Goal: Task Accomplishment & Management: Complete application form

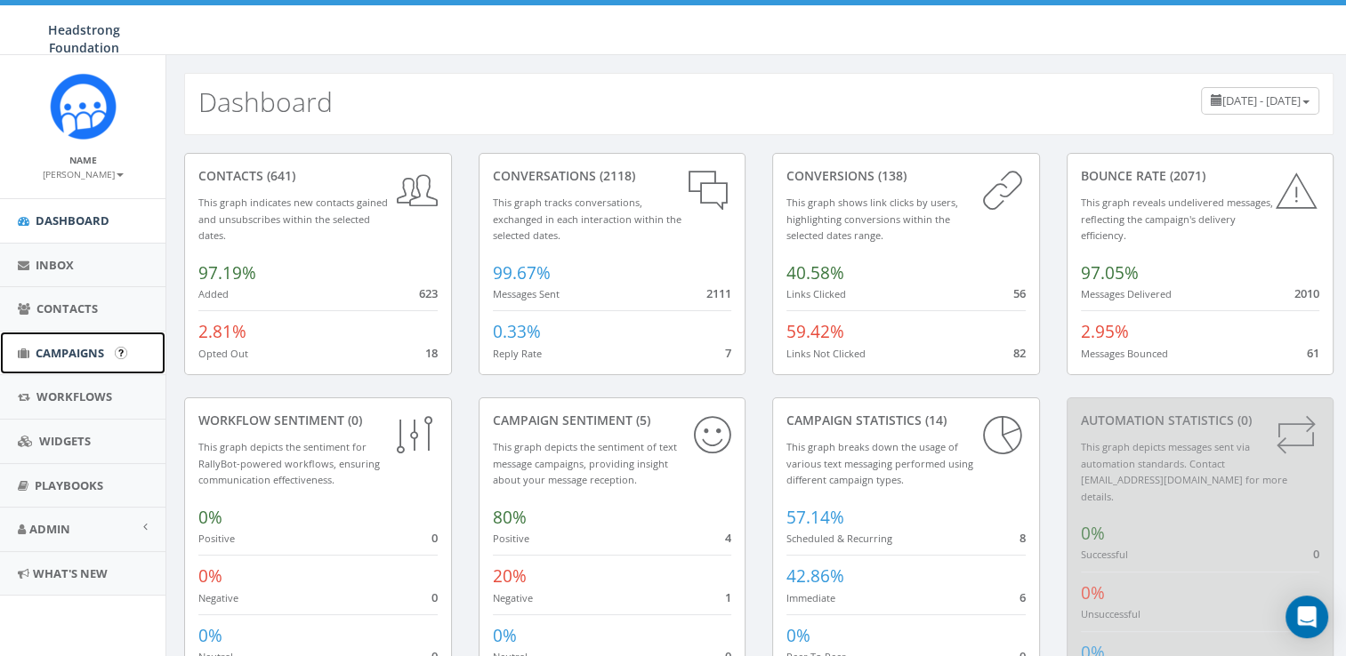
click at [85, 347] on span "Campaigns" at bounding box center [70, 353] width 68 height 16
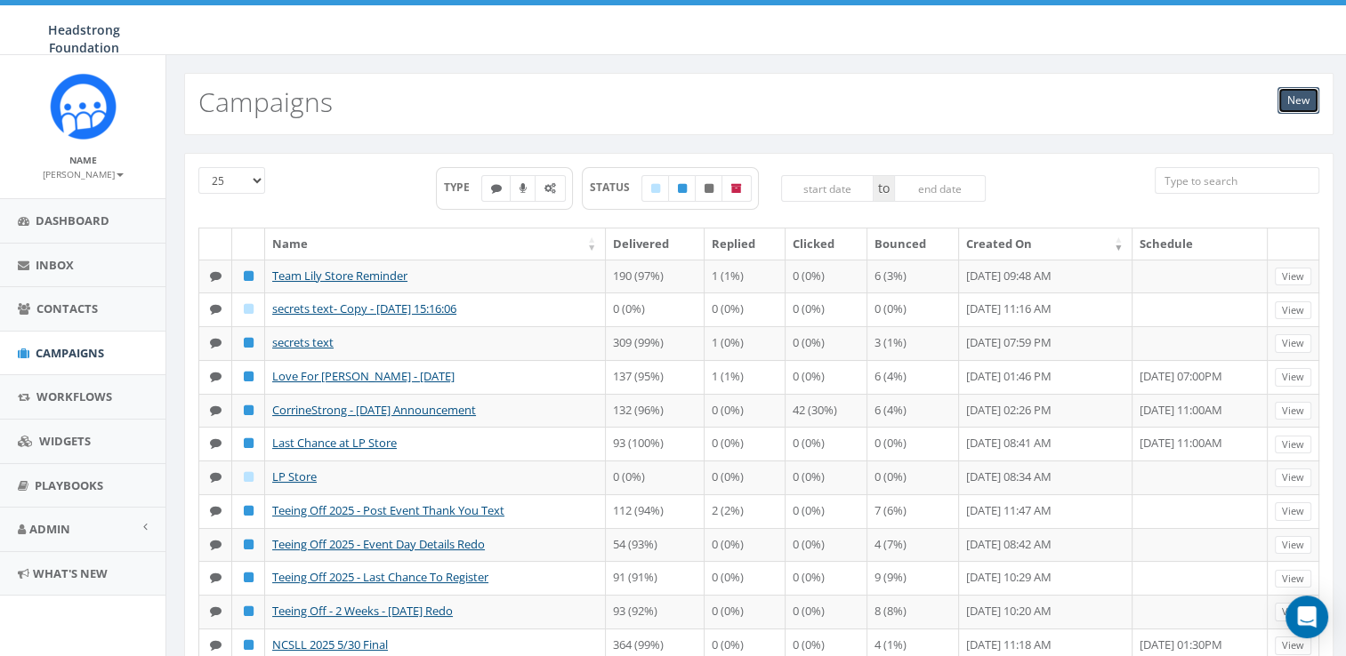
click at [1288, 110] on link "New" at bounding box center [1298, 100] width 42 height 27
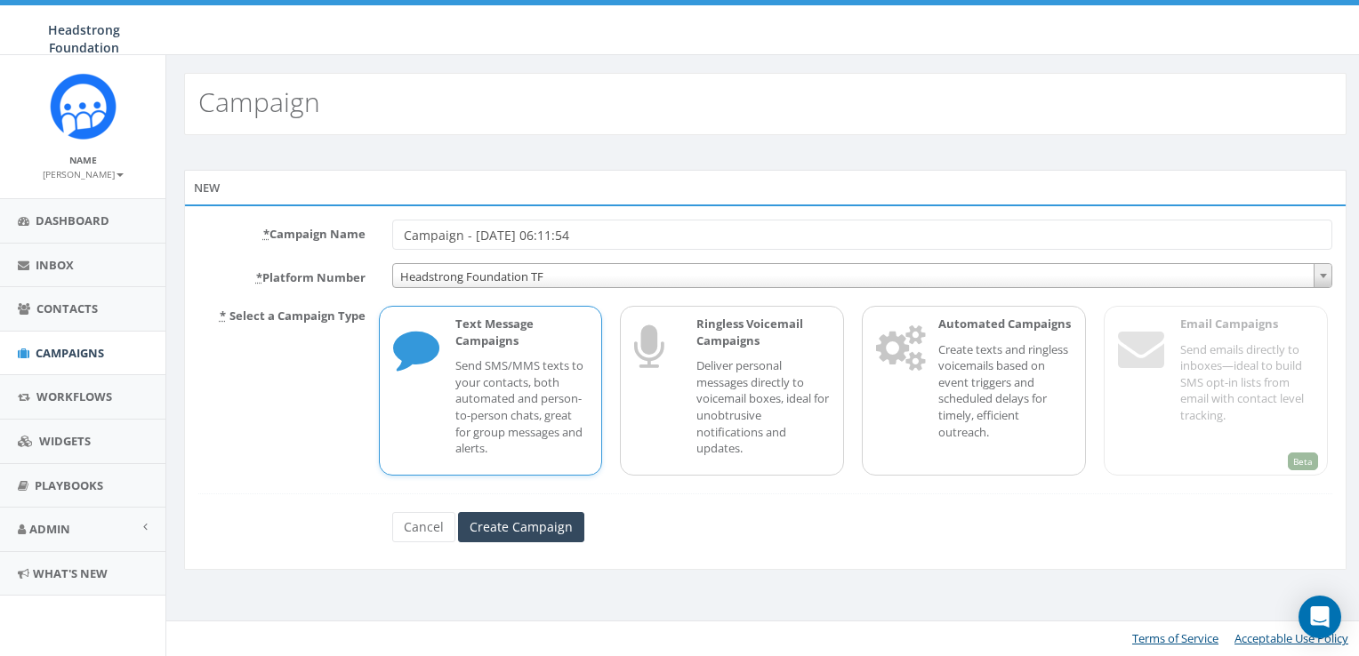
drag, startPoint x: 715, startPoint y: 229, endPoint x: 412, endPoint y: 245, distance: 303.7
click at [412, 245] on input "Campaign - [DATE] 06:11:54" at bounding box center [862, 235] width 941 height 30
type input "C"
click at [412, 245] on input "* Campaign Name" at bounding box center [862, 235] width 941 height 30
type input "t"
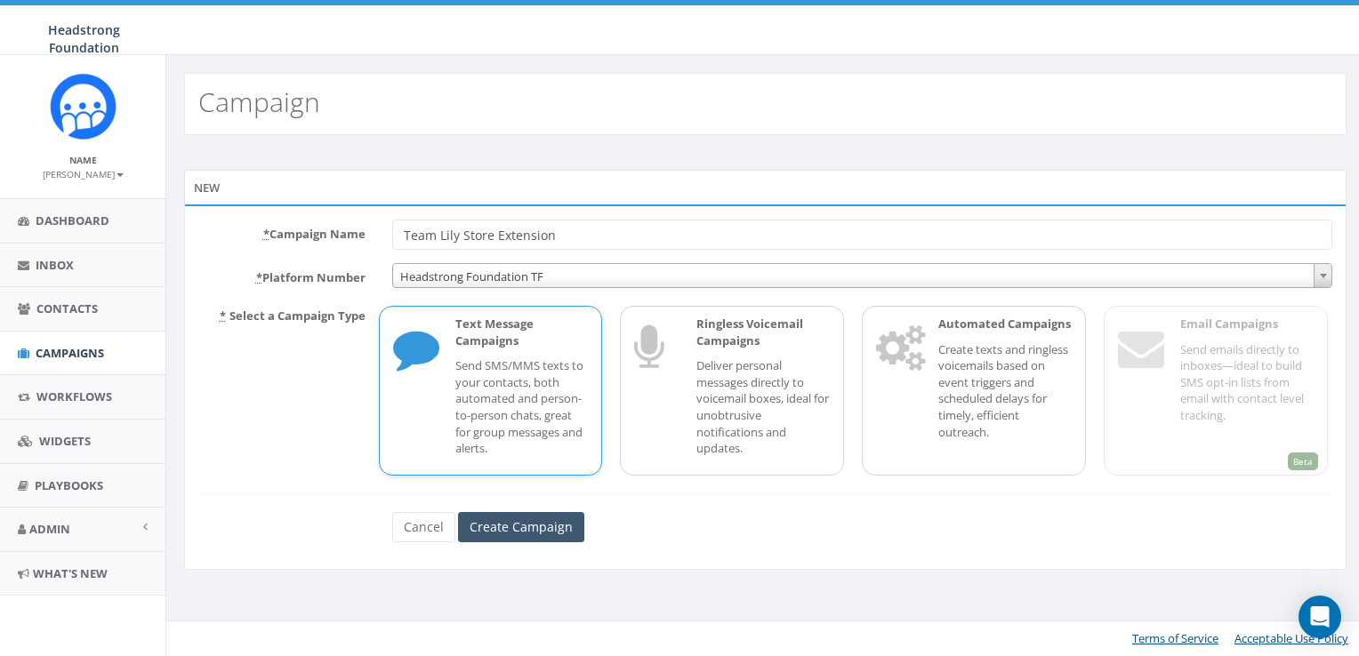
type input "Team Lily Store Extension"
click at [519, 515] on input "Create Campaign" at bounding box center [521, 527] width 126 height 30
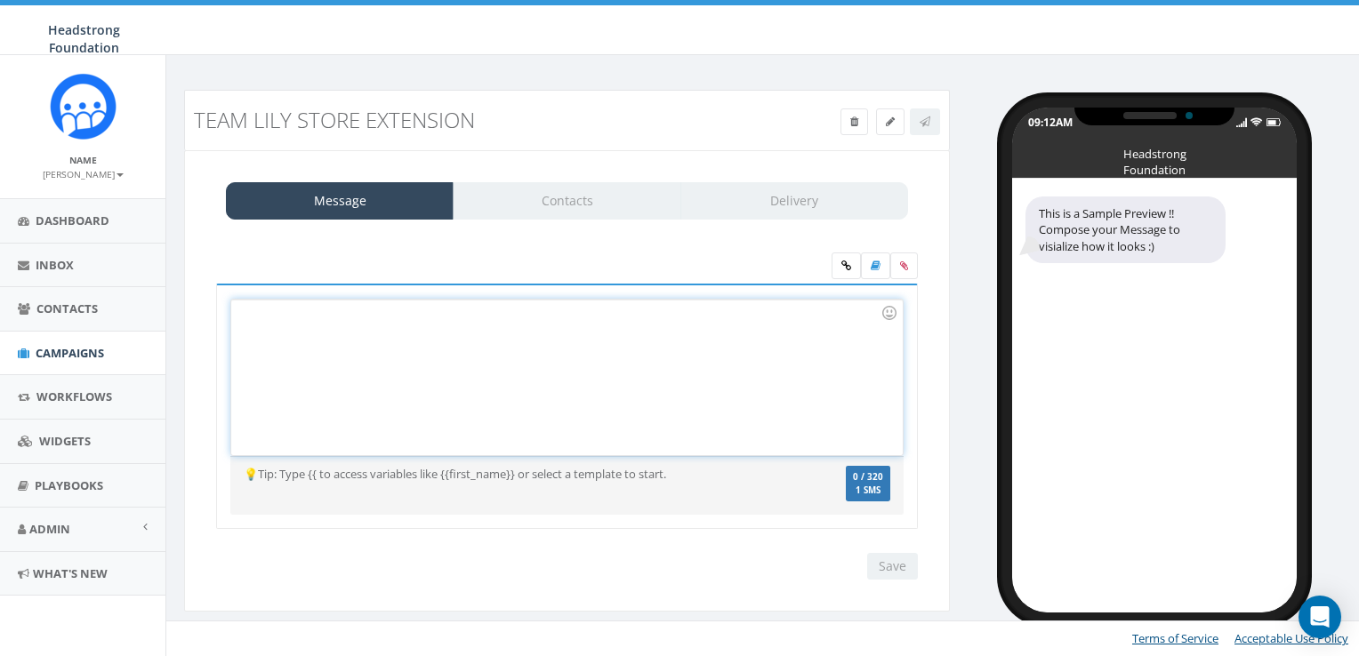
click at [583, 354] on div at bounding box center [566, 378] width 671 height 156
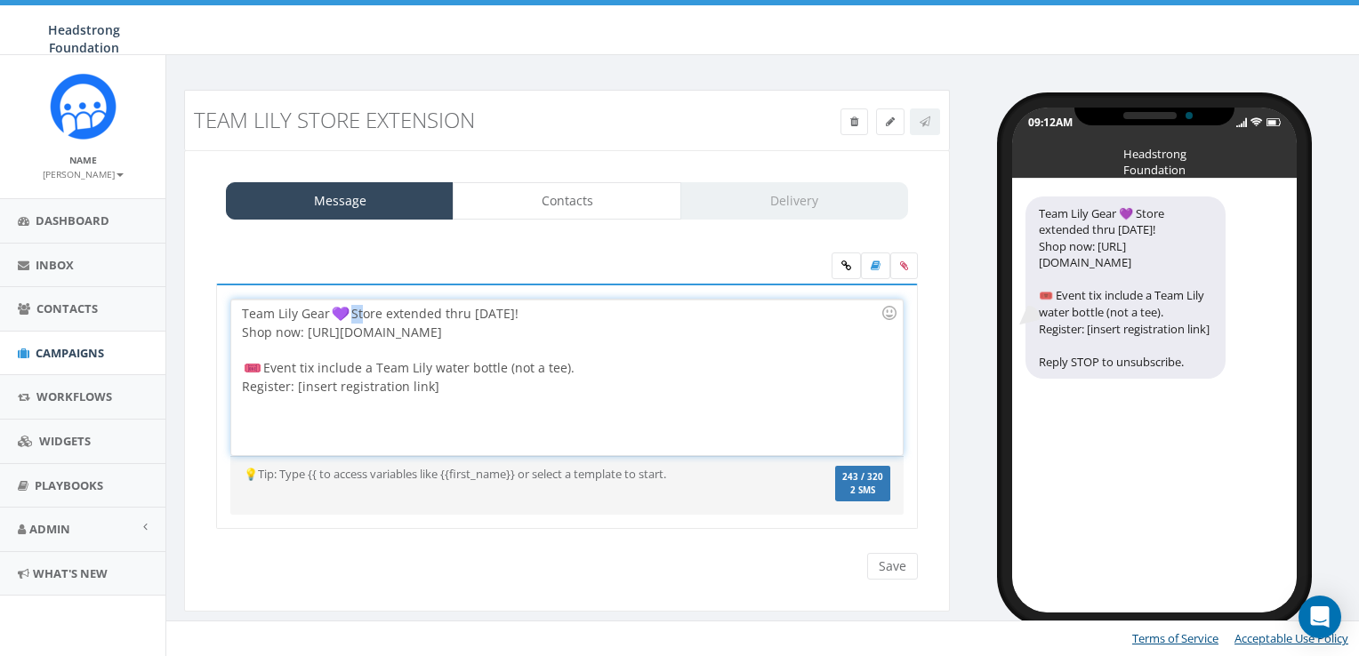
drag, startPoint x: 359, startPoint y: 310, endPoint x: 342, endPoint y: 314, distance: 17.3
click at [342, 314] on div "Team Lily Gear Store extended thru Aug 22! Shop now: https://headstrongevents.m…" at bounding box center [566, 378] width 671 height 156
click at [342, 314] on img at bounding box center [341, 314] width 18 height 18
click at [299, 307] on div "Team Lily Gear Store extended thru Aug 22! Shop now: https://headstrongevents.m…" at bounding box center [566, 378] width 671 height 156
click at [306, 311] on div "Team Lily Gear Store extended thru Aug 22! Shop now: https://headstrongevents.m…" at bounding box center [566, 378] width 671 height 156
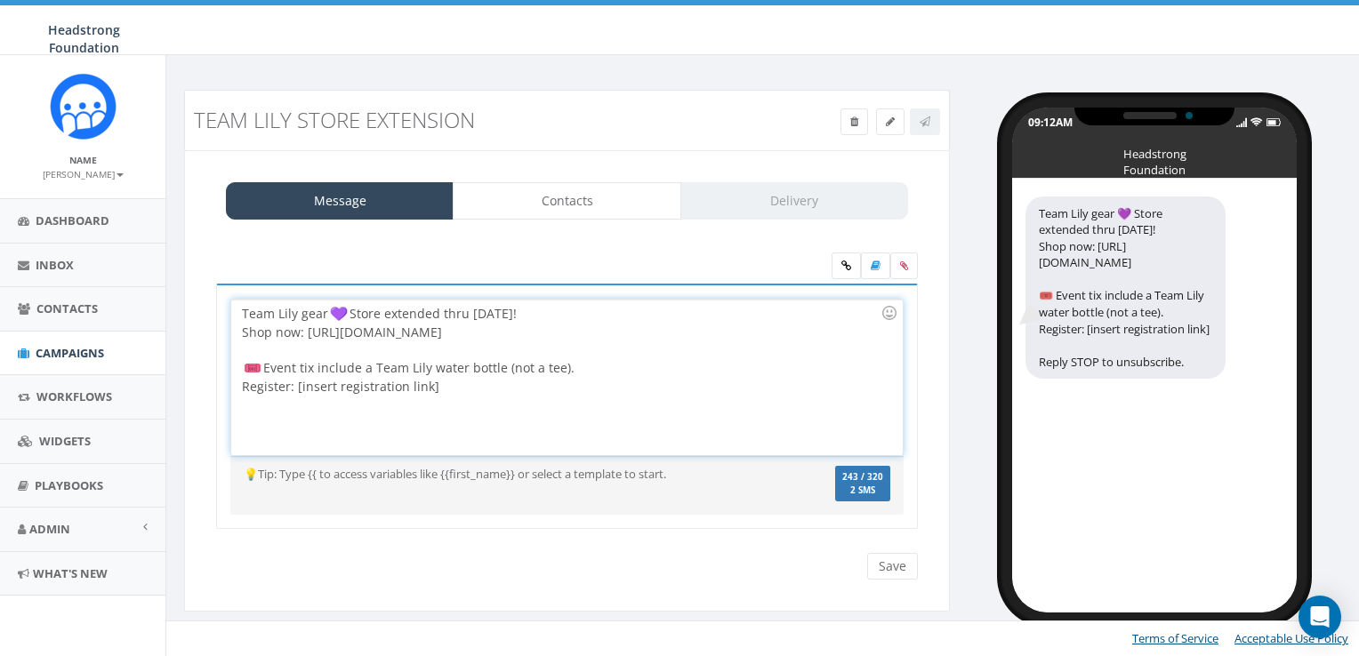
click at [362, 312] on div "Team Lily gear Store extended thru Aug 22! Shop now: https://headstrongevents.m…" at bounding box center [566, 378] width 671 height 156
click at [447, 312] on div "Team Lily gear st ore extended thru Aug 22! Shop now: https://headstrongevents.…" at bounding box center [566, 378] width 671 height 156
drag, startPoint x: 270, startPoint y: 365, endPoint x: 232, endPoint y: 365, distance: 38.2
click at [232, 365] on div "Team Lily gear st ore extended thru Friday, Aug 22! Shop now: https://headstron…" at bounding box center [566, 378] width 671 height 156
click at [266, 362] on div "Team Lily gear st ore extended thru Friday, Aug 22! Shop now: https://headstron…" at bounding box center [566, 378] width 671 height 156
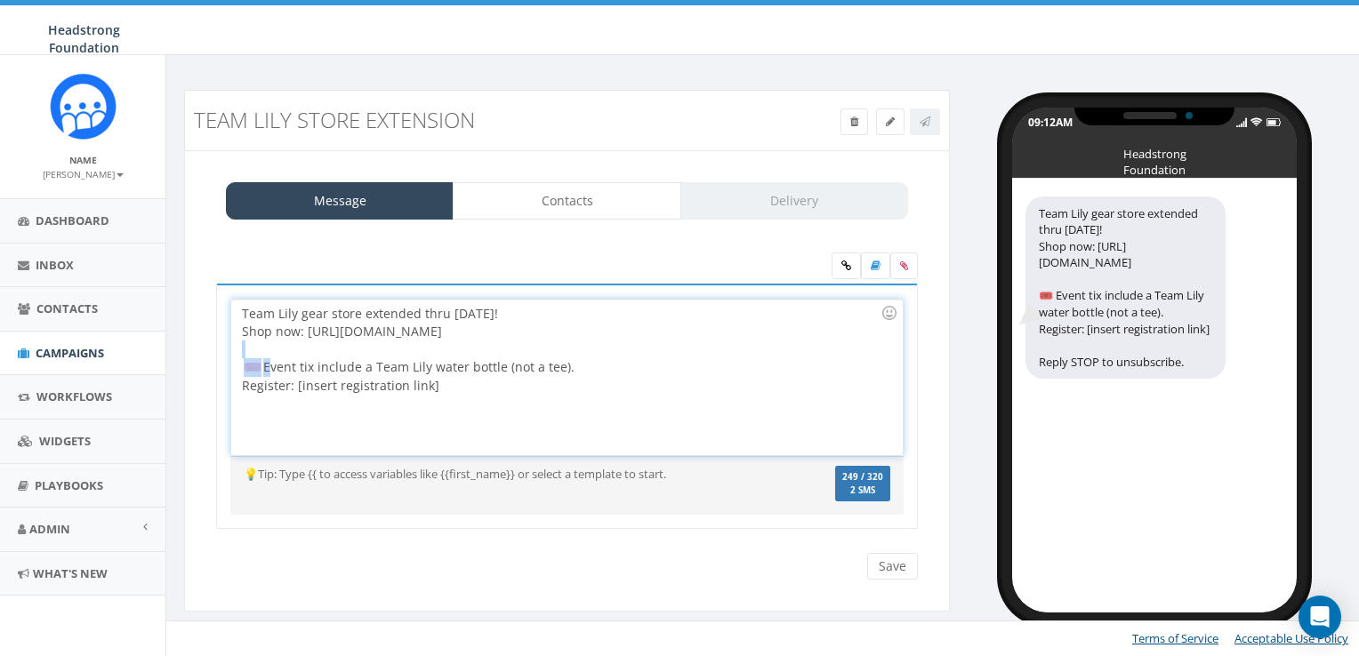
drag, startPoint x: 266, startPoint y: 365, endPoint x: 235, endPoint y: 365, distance: 31.1
click at [235, 365] on div "Team Lily gear st ore extended thru Friday, Aug 22! Shop now: https://headstron…" at bounding box center [566, 378] width 671 height 156
click at [236, 365] on div "Team Lily gear st ore extended thru Friday, Aug 22! Shop now: https://headstron…" at bounding box center [566, 378] width 671 height 156
drag, startPoint x: 458, startPoint y: 380, endPoint x: 294, endPoint y: 387, distance: 163.8
click at [294, 387] on div "Team Lily gear st ore extended thru Friday, Aug 22! Shop now: https://headstron…" at bounding box center [566, 378] width 671 height 156
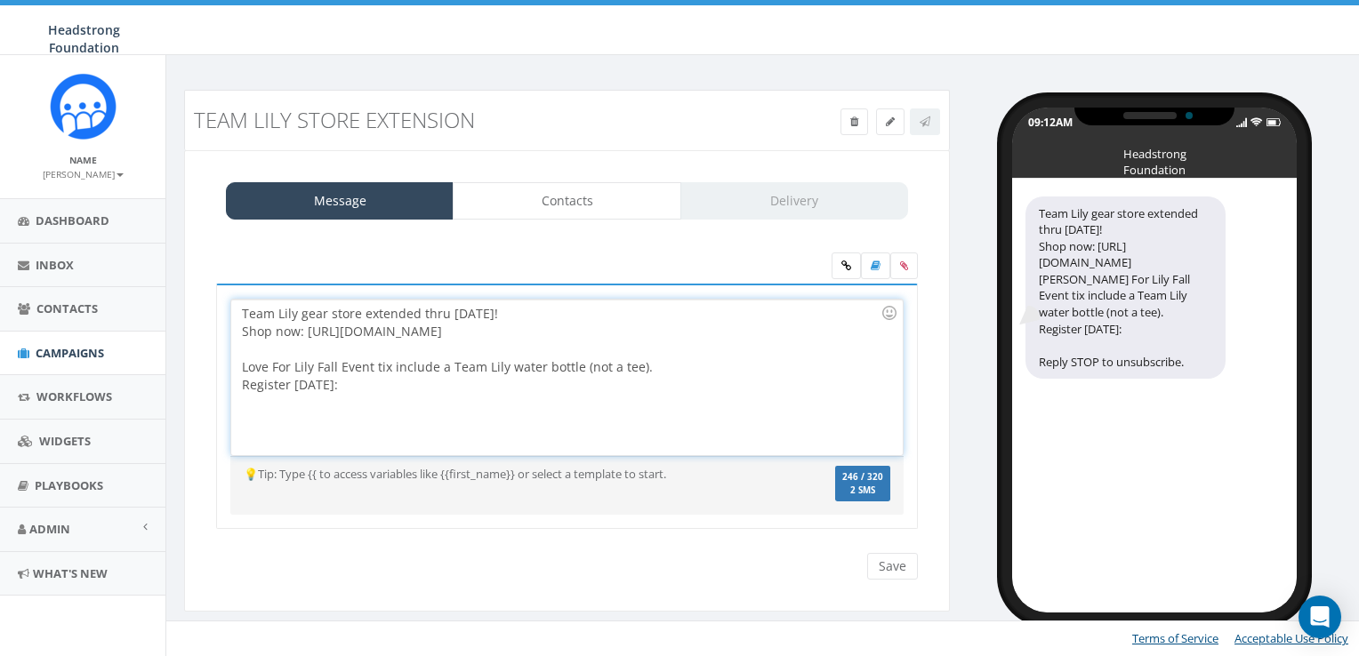
click at [558, 389] on div "Team Lily gear store extended thru Friday, Aug 22! Shop now: https://headstrong…" at bounding box center [566, 378] width 671 height 156
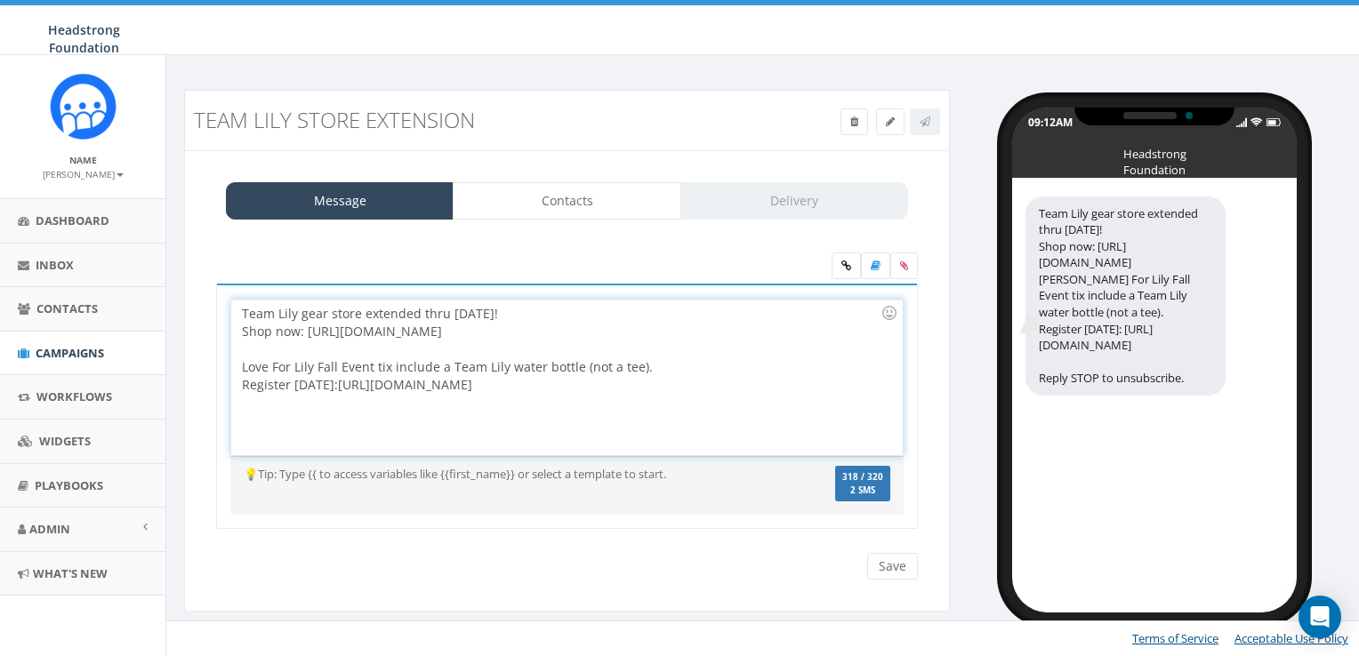
click at [338, 364] on div "Team Lily gear store extended thru Friday, Aug 22! Shop now: https://headstrong…" at bounding box center [566, 378] width 671 height 156
click at [339, 366] on div "Team Lily gear store extended thru Friday, Aug 22! Shop now: https://headstrong…" at bounding box center [566, 378] width 671 height 156
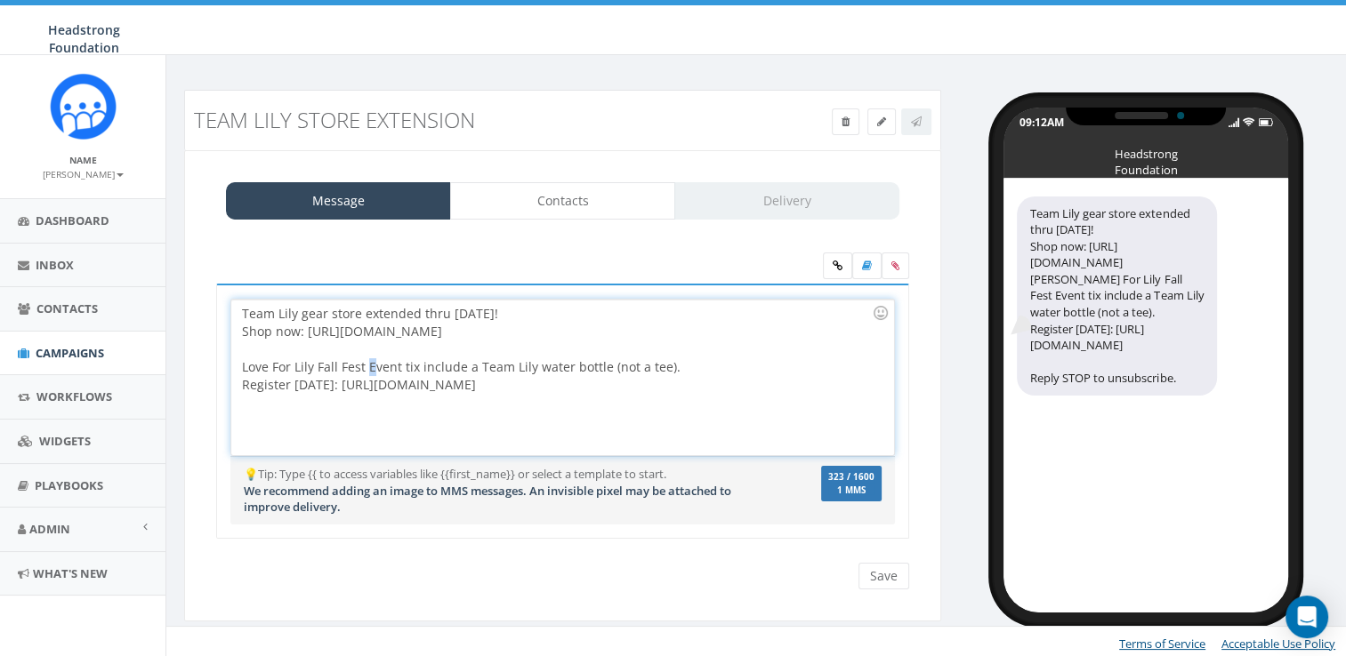
click at [366, 365] on div "Team Lily gear store extended thru Friday, Aug 22! Shop now: https://headstrong…" at bounding box center [562, 378] width 662 height 156
click at [835, 268] on icon at bounding box center [838, 266] width 10 height 11
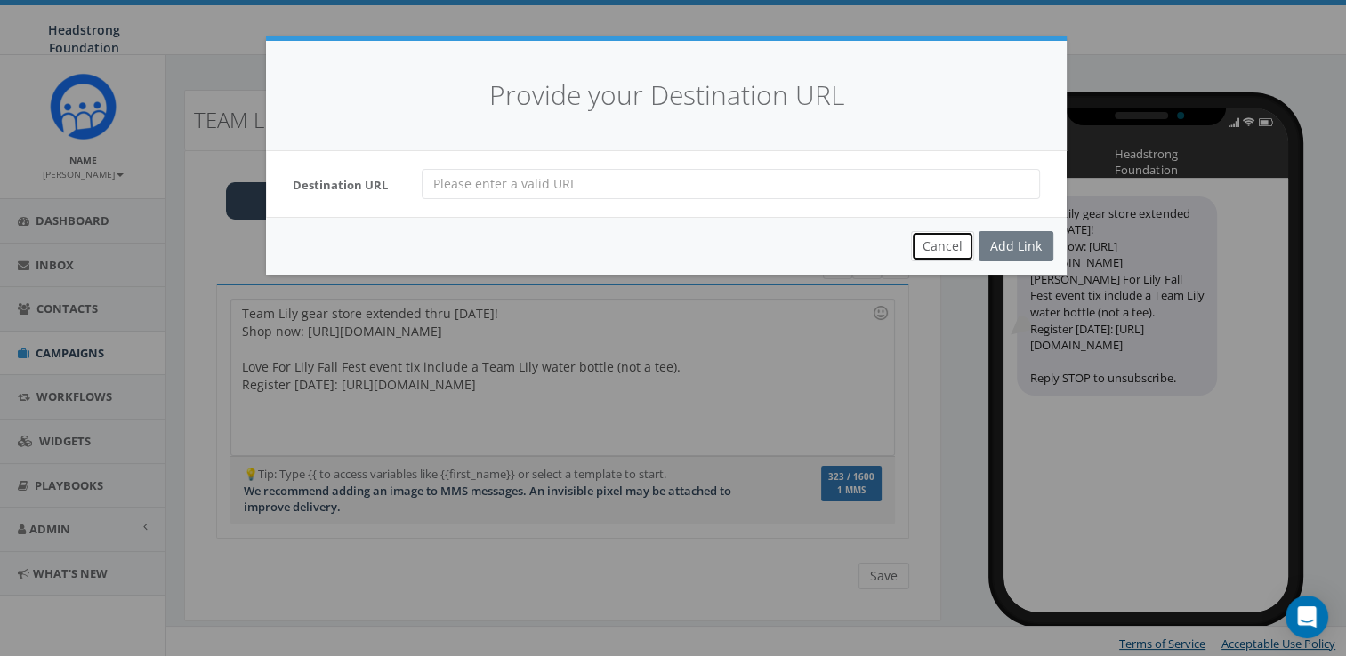
click at [921, 253] on button "Cancel" at bounding box center [942, 246] width 63 height 30
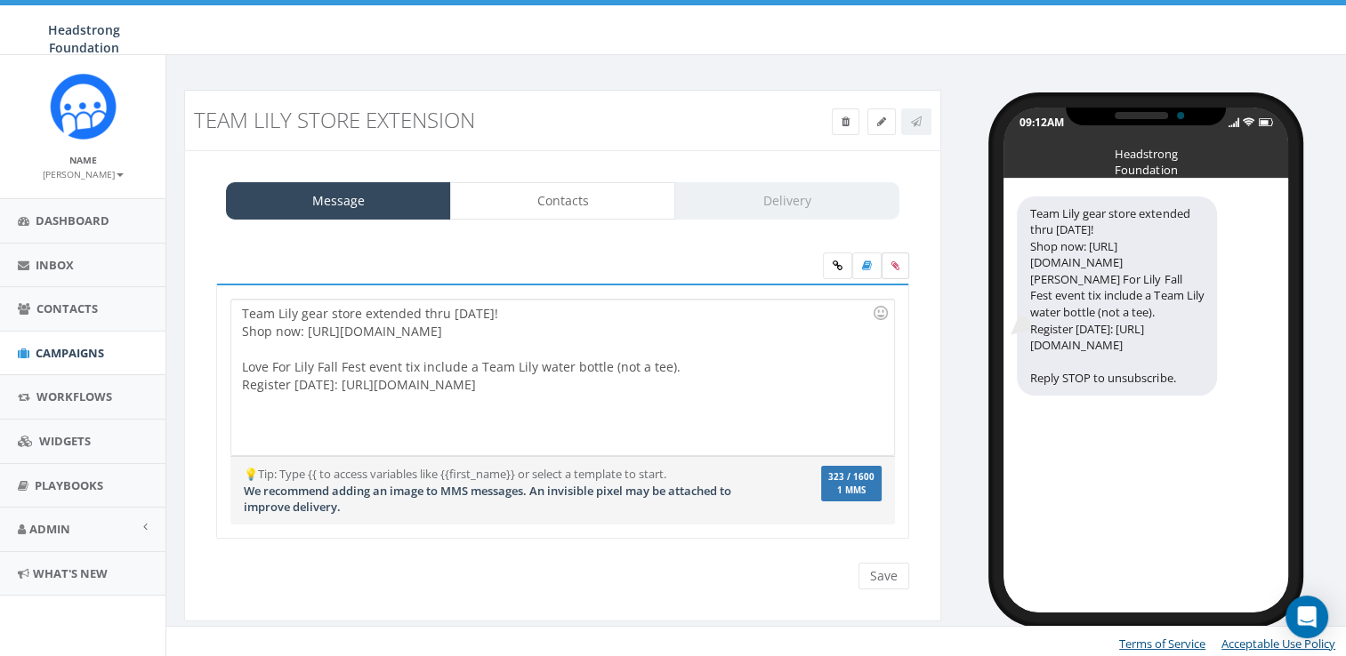
click at [897, 261] on icon at bounding box center [895, 266] width 8 height 11
click at [0, 0] on input "file" at bounding box center [0, 0] width 0 height 0
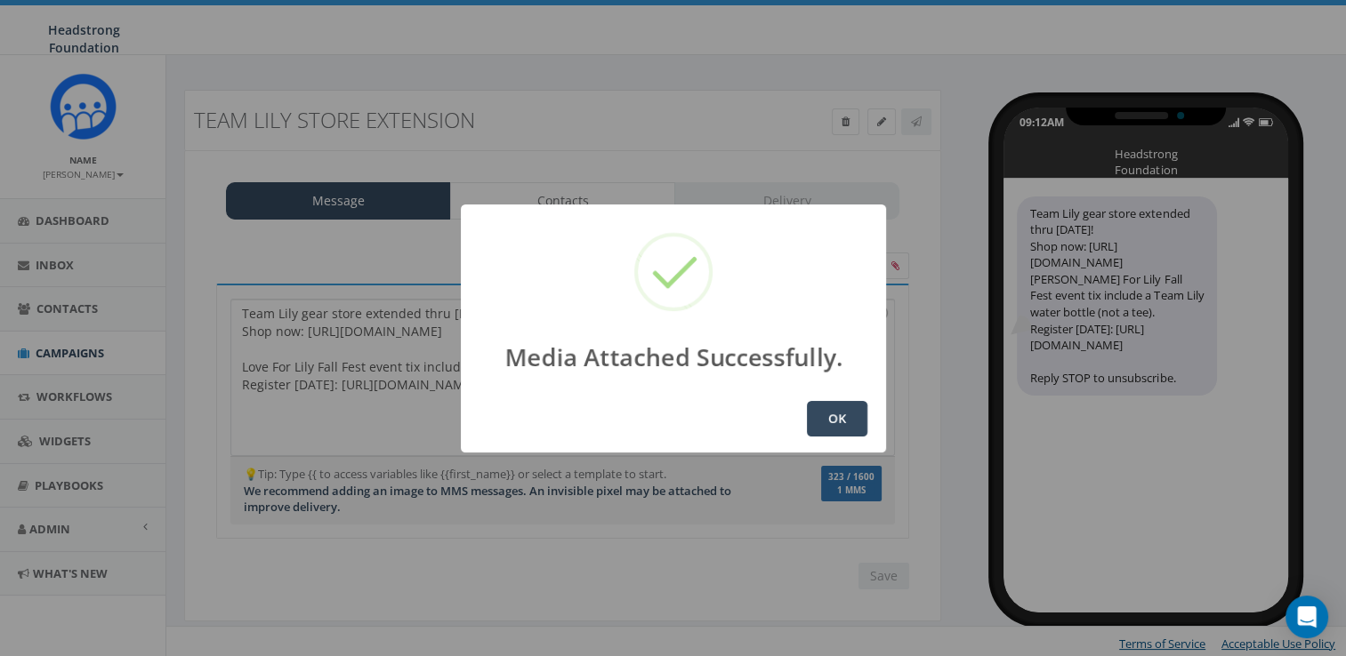
click at [825, 429] on button "OK" at bounding box center [837, 419] width 60 height 36
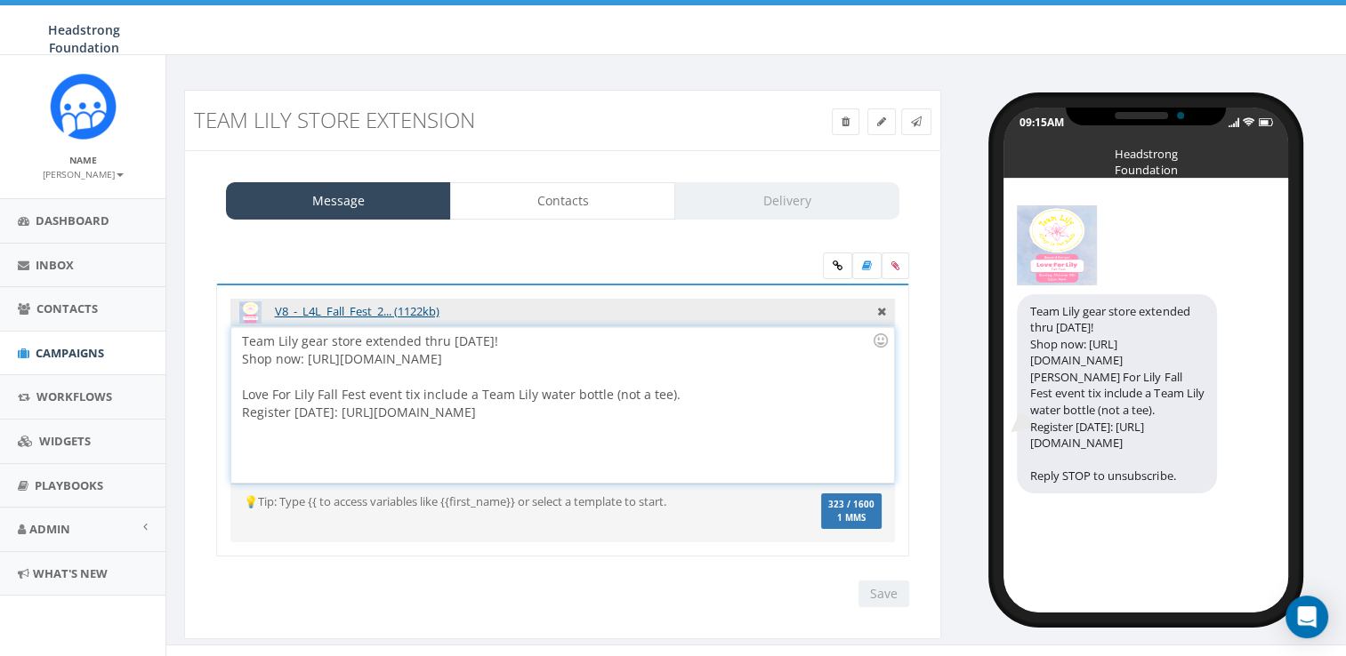
click at [740, 415] on div "Team Lily gear store extended thru Friday, Aug 22! Shop now: https://headstrong…" at bounding box center [562, 405] width 662 height 156
click at [762, 415] on div "Team Lily gear store extended thru Friday, Aug 22! Shop now: https://headstrong…" at bounding box center [562, 405] width 662 height 156
click at [866, 589] on div "Save Next" at bounding box center [879, 594] width 60 height 27
click at [608, 391] on div "Team Lily gear store extended thru Friday, Aug 22! Shop now: https://headstrong…" at bounding box center [562, 405] width 662 height 156
click at [559, 376] on div at bounding box center [557, 377] width 630 height 18
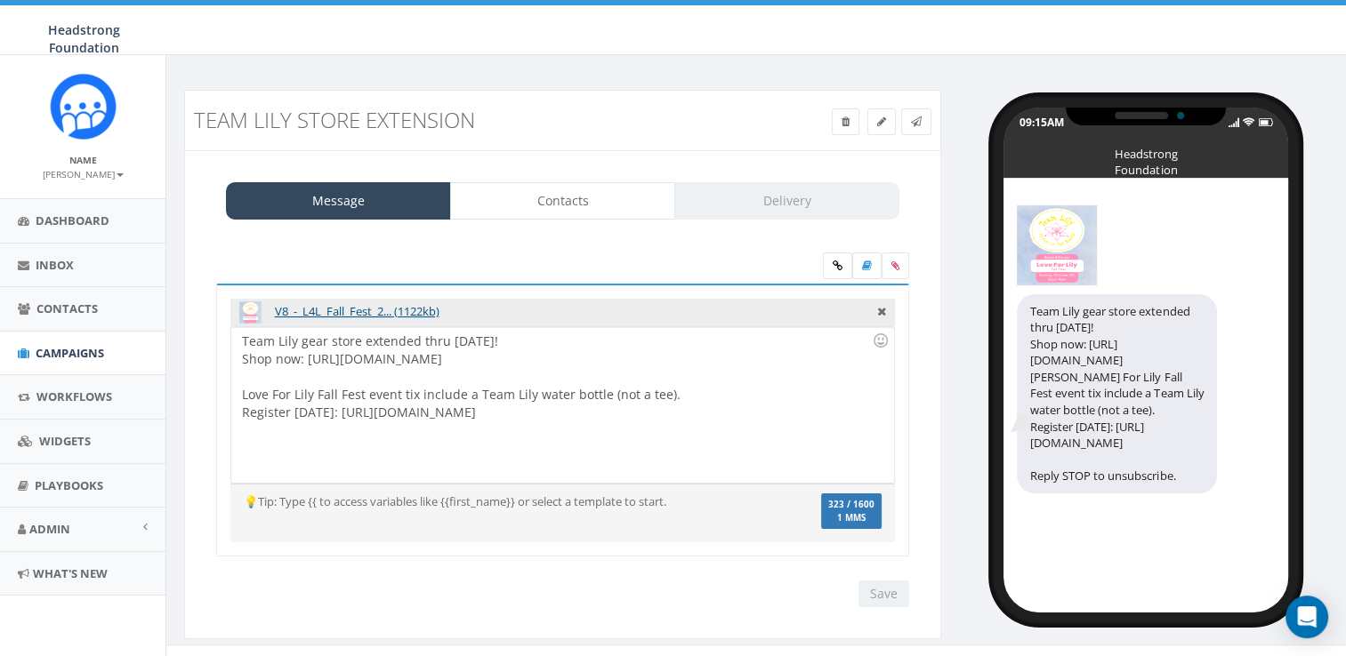
click at [558, 494] on div "💡Tip: Type {{ to access variables like {{first_name}} or select a template to s…" at bounding box center [507, 502] width 554 height 17
click at [578, 461] on div "Team Lily gear store extended thru Friday, Aug 22! Shop now: https://headstrong…" at bounding box center [562, 405] width 662 height 156
click at [918, 123] on icon at bounding box center [916, 122] width 11 height 11
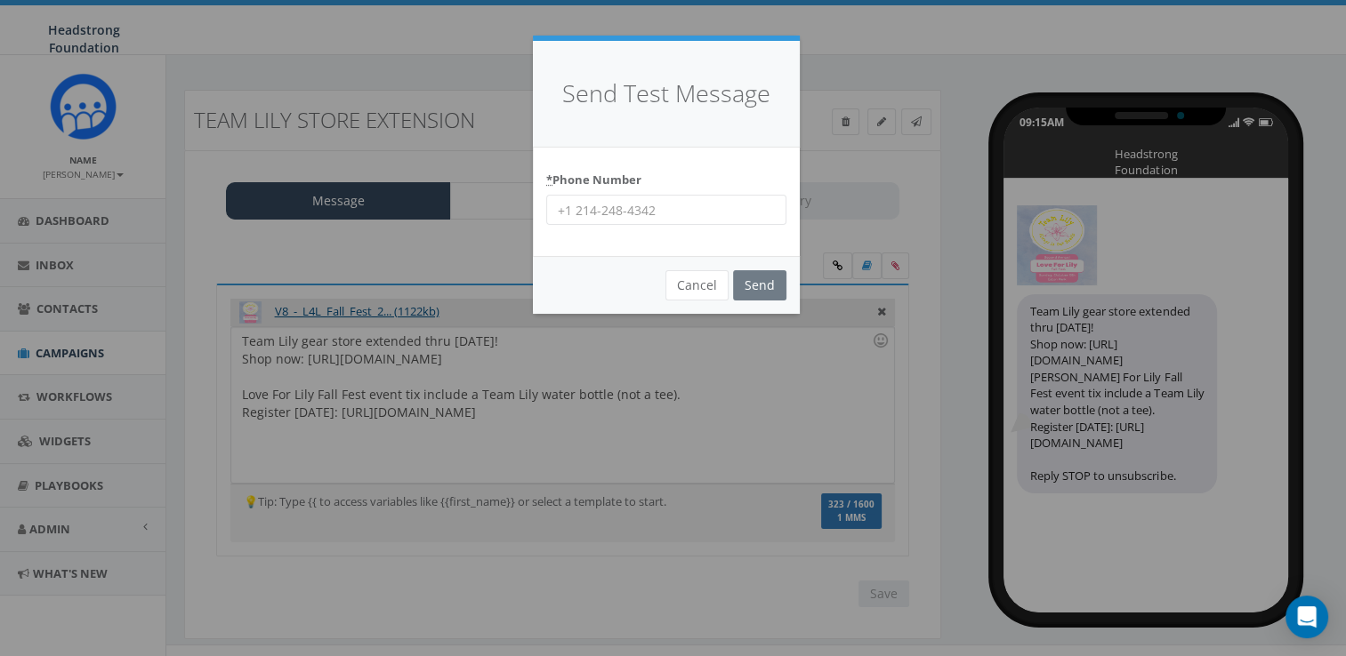
click at [685, 205] on input "* Phone Number" at bounding box center [666, 210] width 240 height 30
type input "6098022576"
click at [714, 151] on div "* Phone Number 6098022576" at bounding box center [666, 202] width 267 height 109
click at [755, 282] on input "Send" at bounding box center [759, 285] width 53 height 30
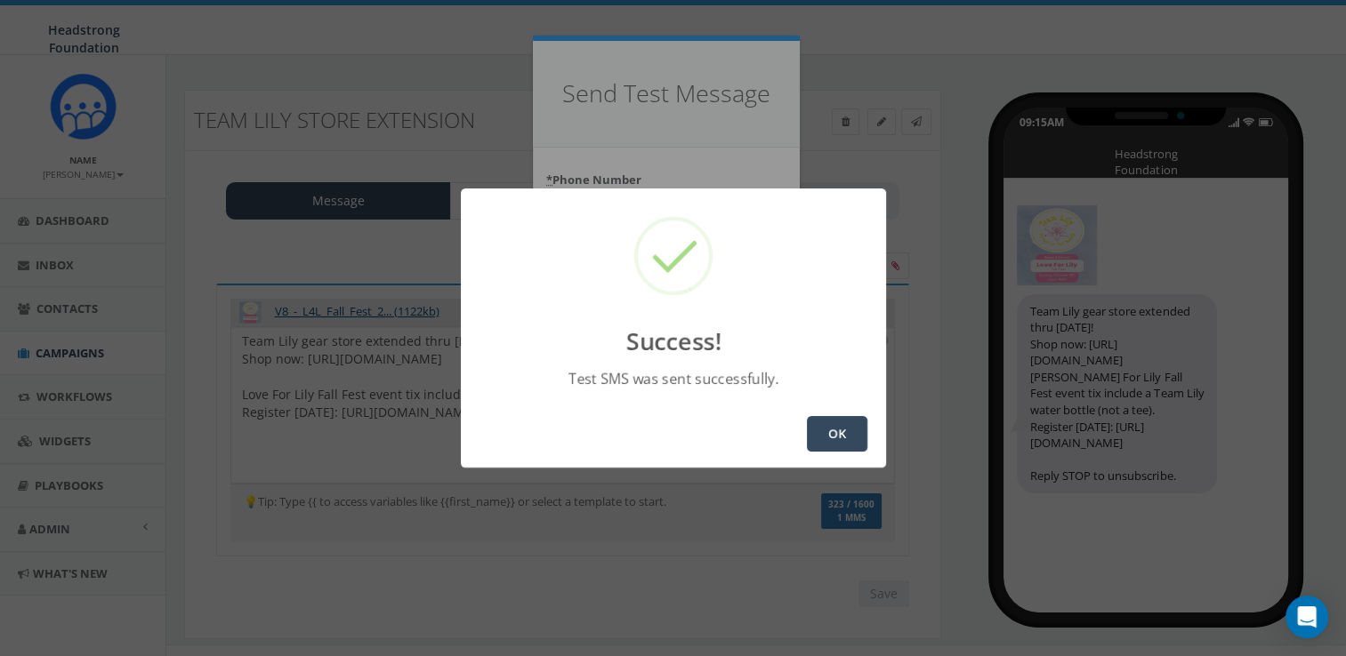
click at [755, 282] on div "Success! Test SMS was sent successfully. OK" at bounding box center [673, 328] width 425 height 279
click at [745, 278] on div "Success! Test SMS was sent successfully. OK" at bounding box center [673, 328] width 425 height 279
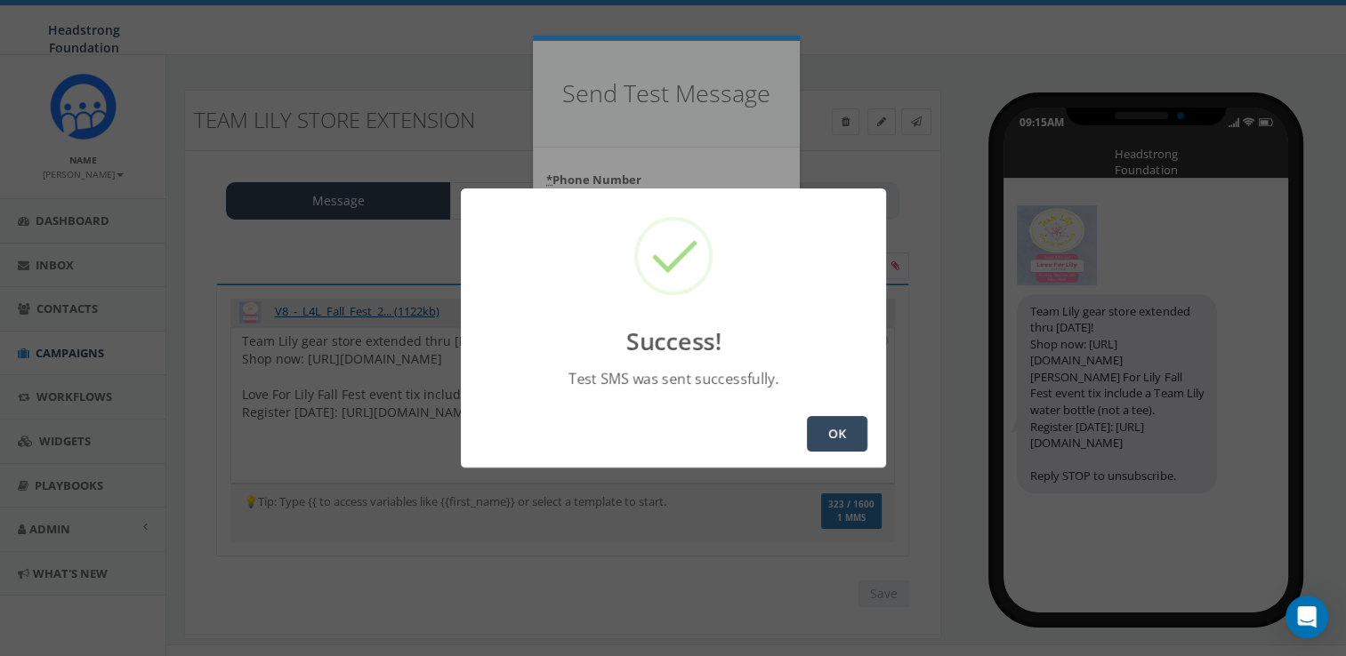
click at [745, 278] on div "Success! Test SMS was sent successfully. OK" at bounding box center [673, 328] width 425 height 279
click at [826, 438] on button "OK" at bounding box center [837, 434] width 60 height 36
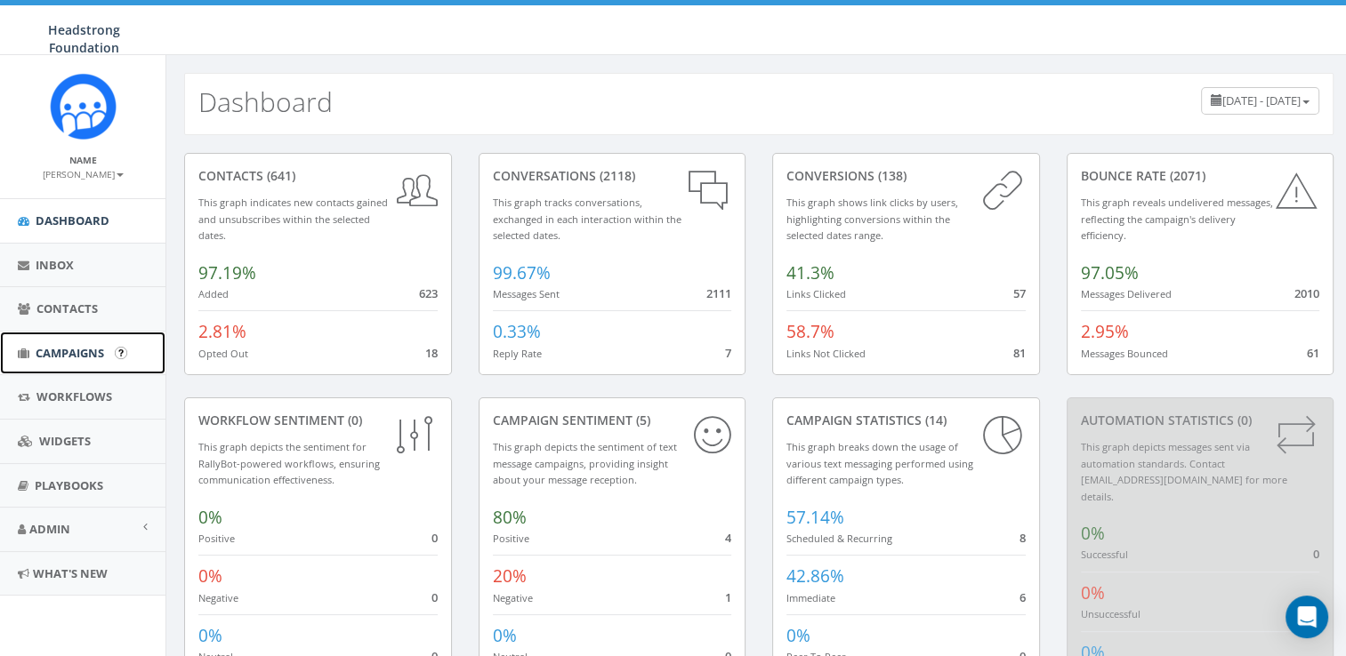
click at [91, 350] on span "Campaigns" at bounding box center [70, 353] width 68 height 16
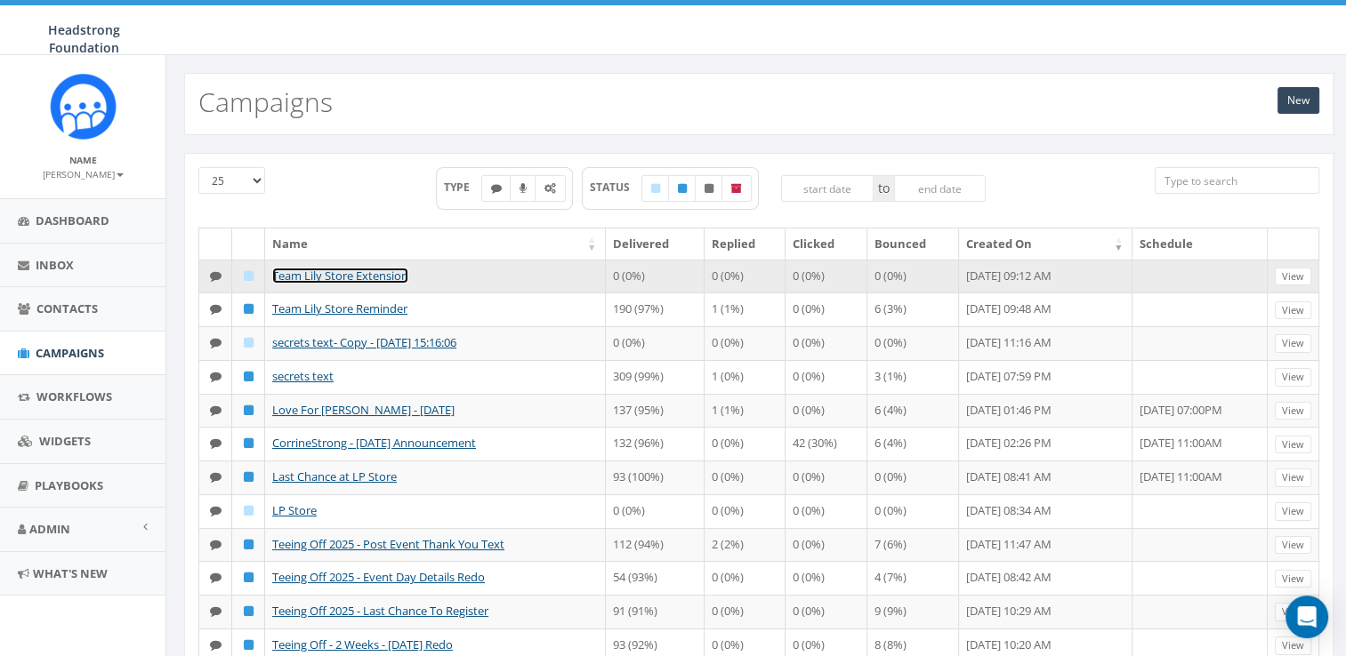
click at [362, 279] on link "Team Lily Store Extension" at bounding box center [340, 276] width 136 height 16
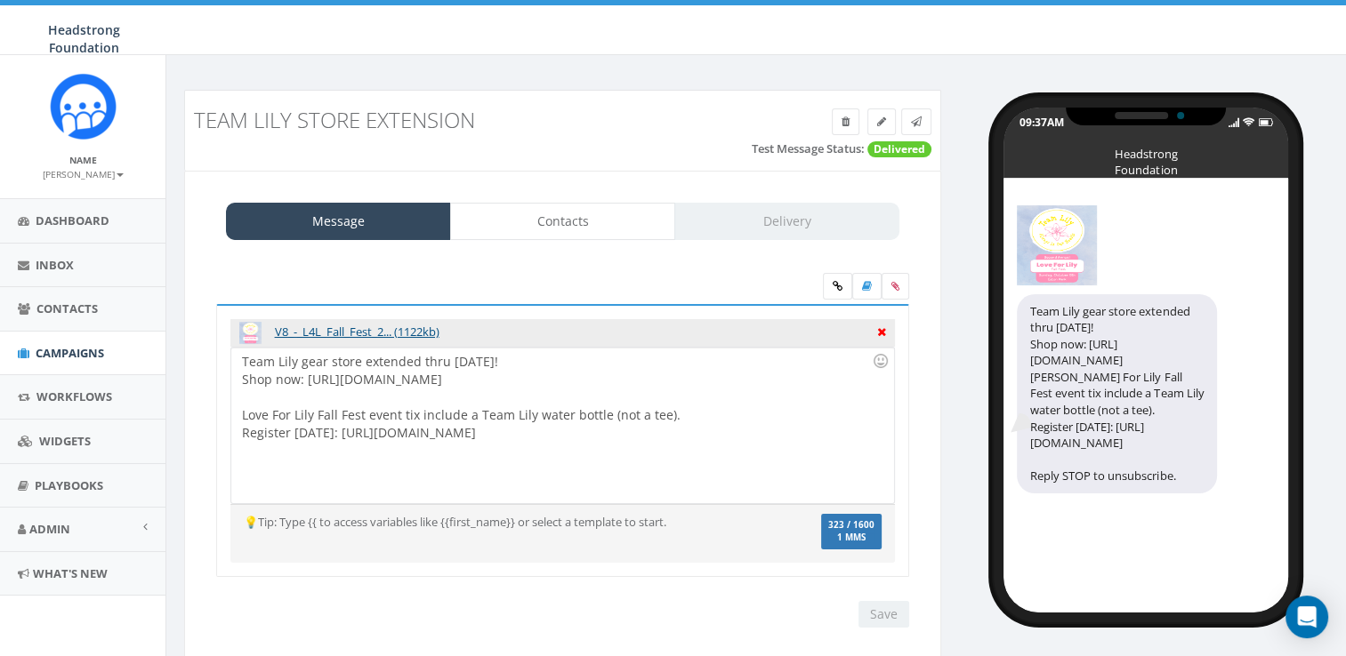
click at [885, 327] on icon at bounding box center [881, 330] width 9 height 16
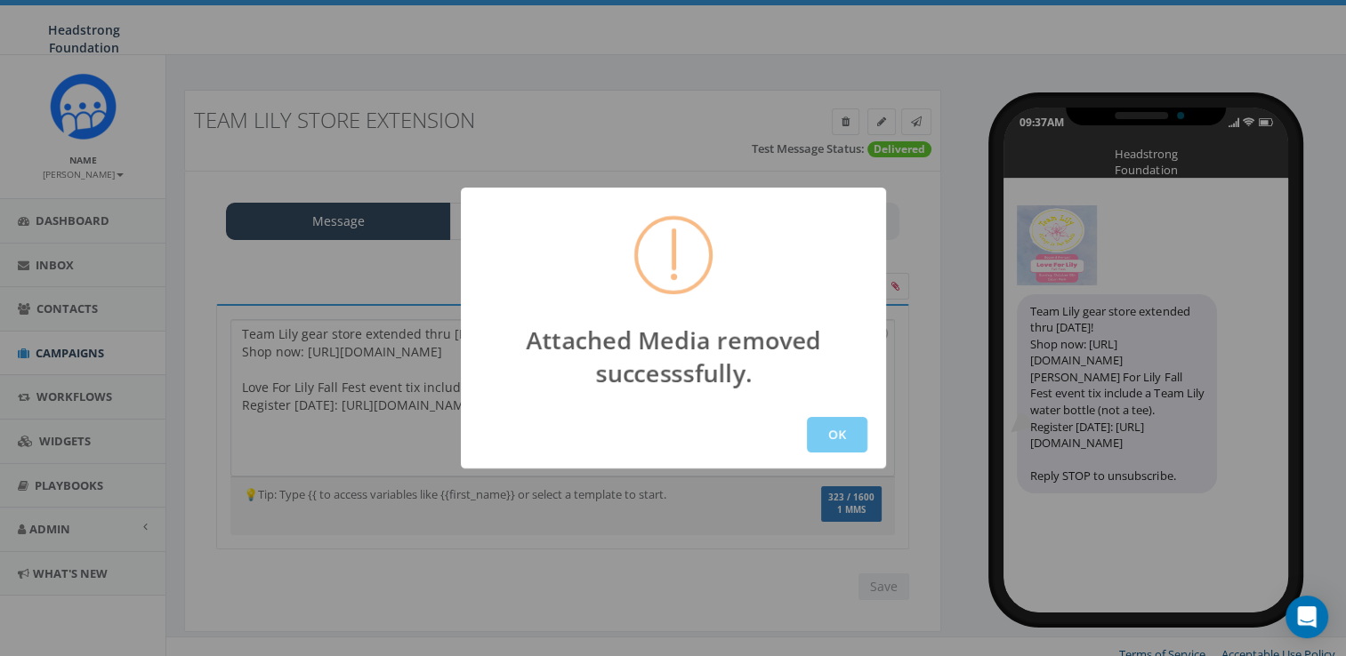
click at [831, 421] on button "OK" at bounding box center [837, 435] width 60 height 36
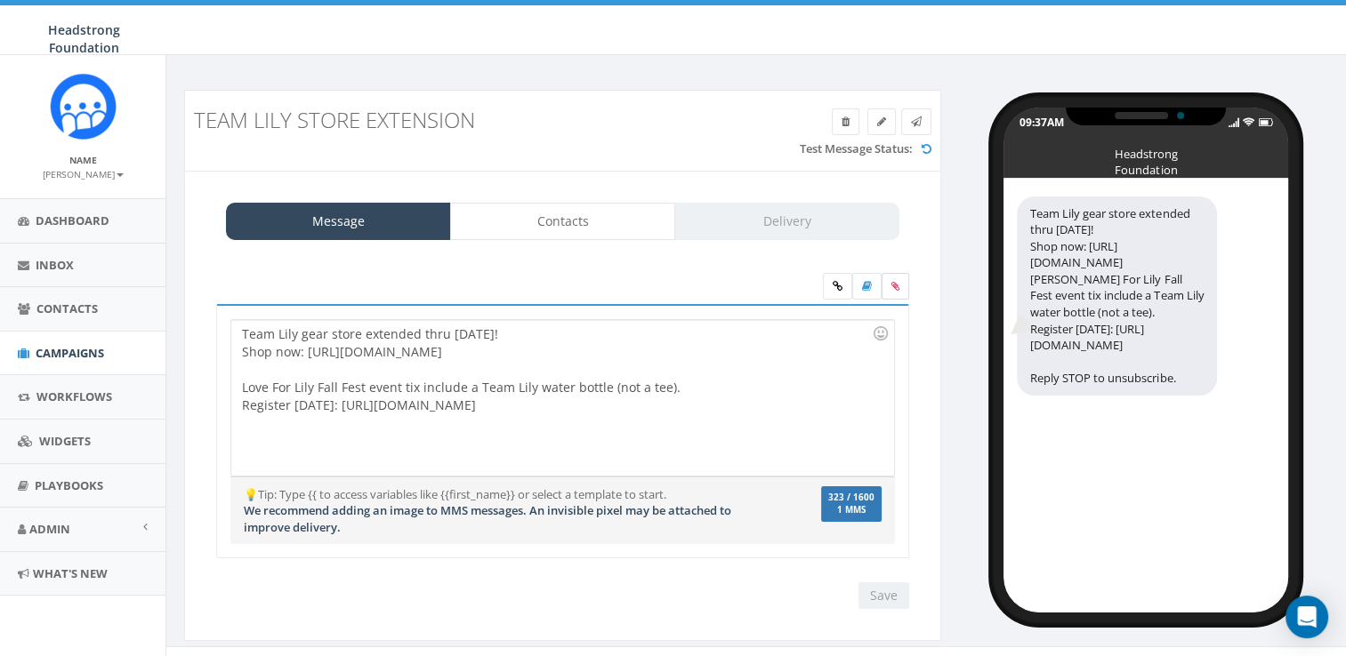
click at [890, 289] on label at bounding box center [895, 286] width 28 height 27
click at [0, 0] on input "file" at bounding box center [0, 0] width 0 height 0
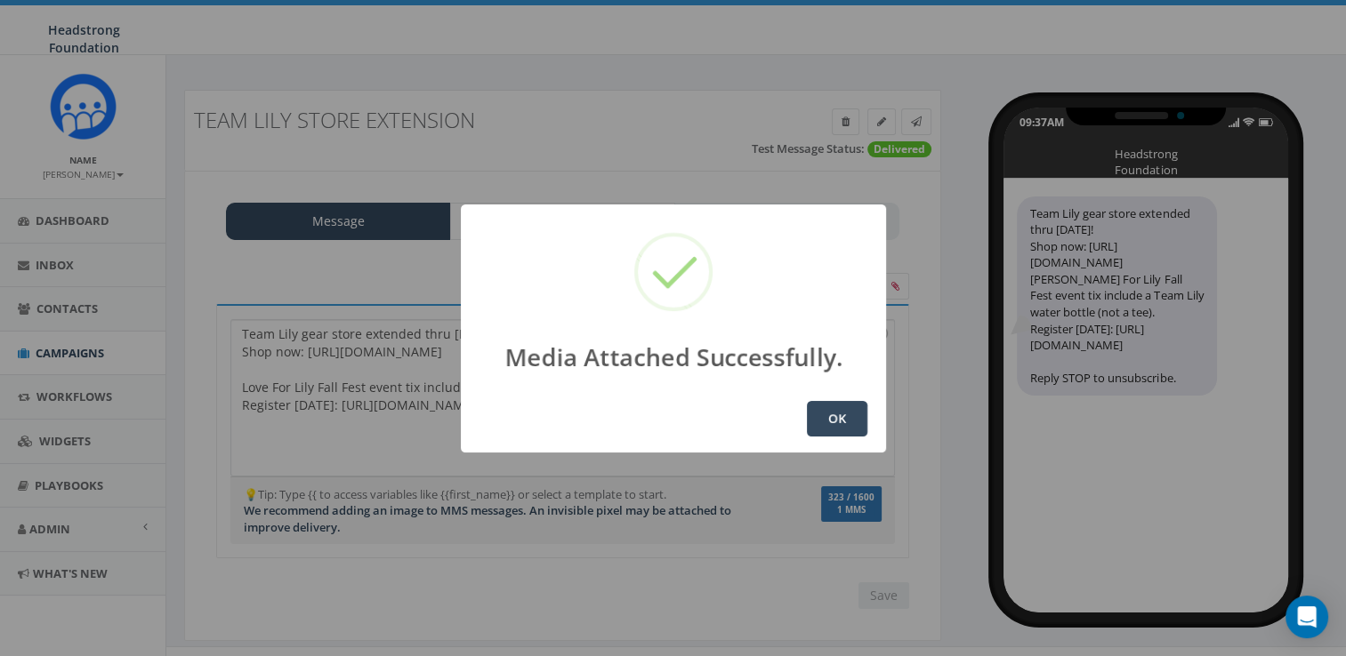
click at [850, 423] on button "OK" at bounding box center [837, 419] width 60 height 36
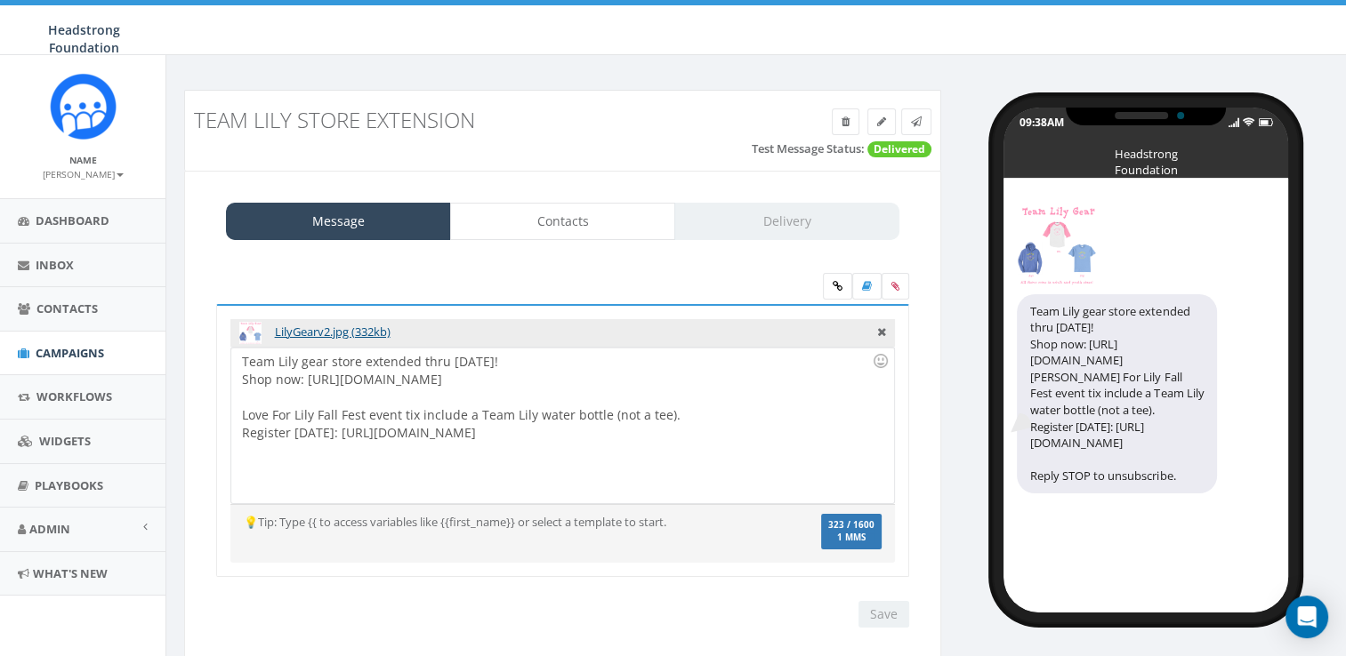
click at [918, 134] on div "Team Lily Store Extension" at bounding box center [563, 120] width 764 height 41
click at [918, 120] on icon at bounding box center [916, 122] width 11 height 11
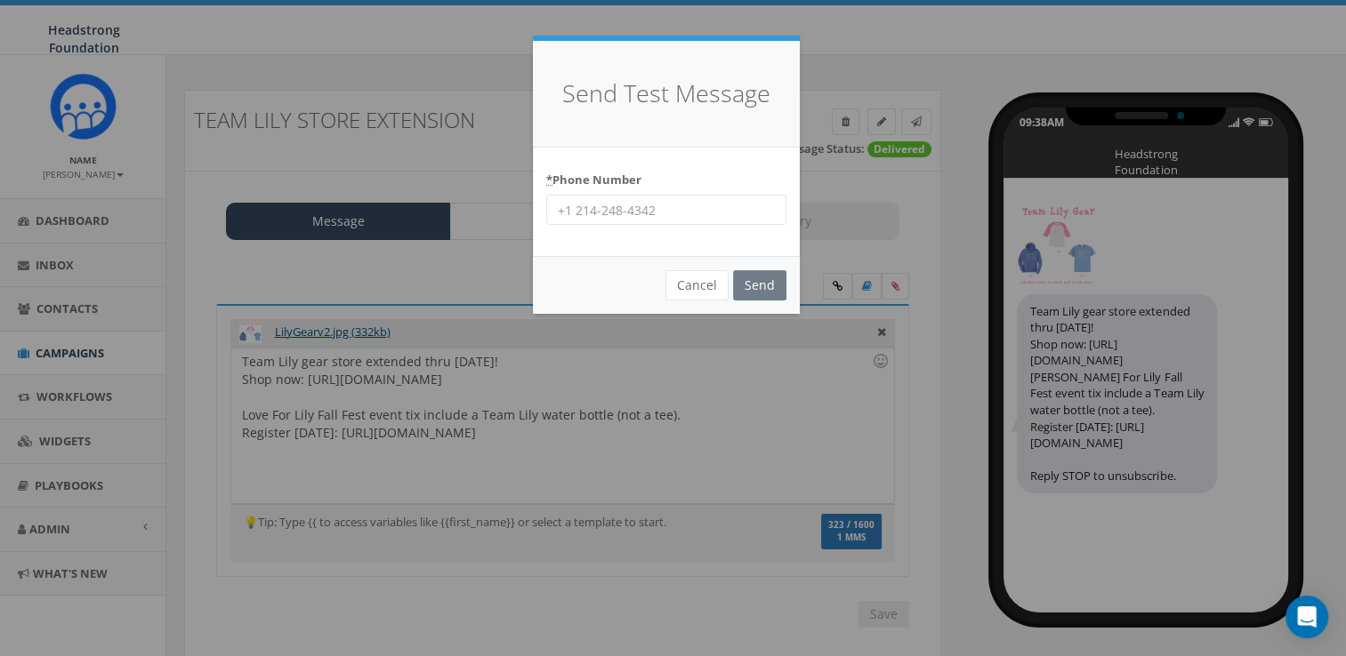
click at [647, 222] on input "* Phone Number" at bounding box center [666, 210] width 240 height 30
type input "2"
type input "6098022576"
click at [744, 150] on div "* Phone Number 6098022576" at bounding box center [666, 202] width 267 height 109
click at [757, 276] on input "Send" at bounding box center [759, 285] width 53 height 30
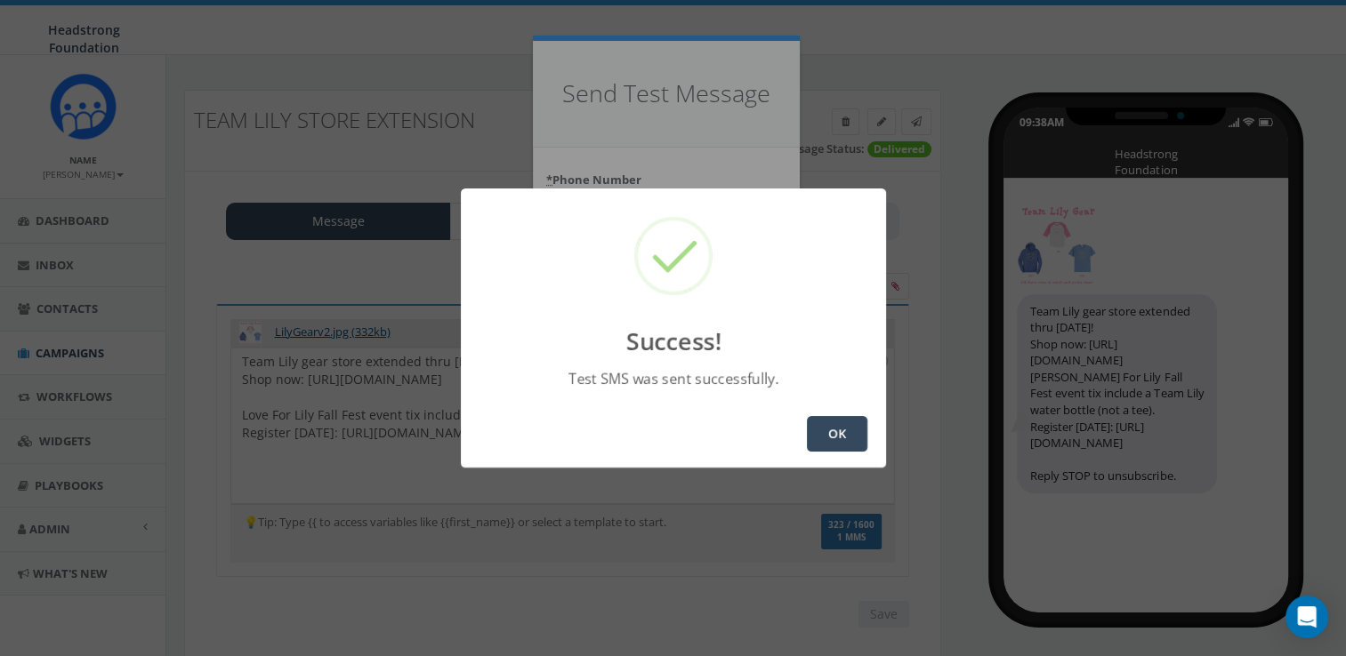
click at [855, 436] on button "OK" at bounding box center [837, 434] width 60 height 36
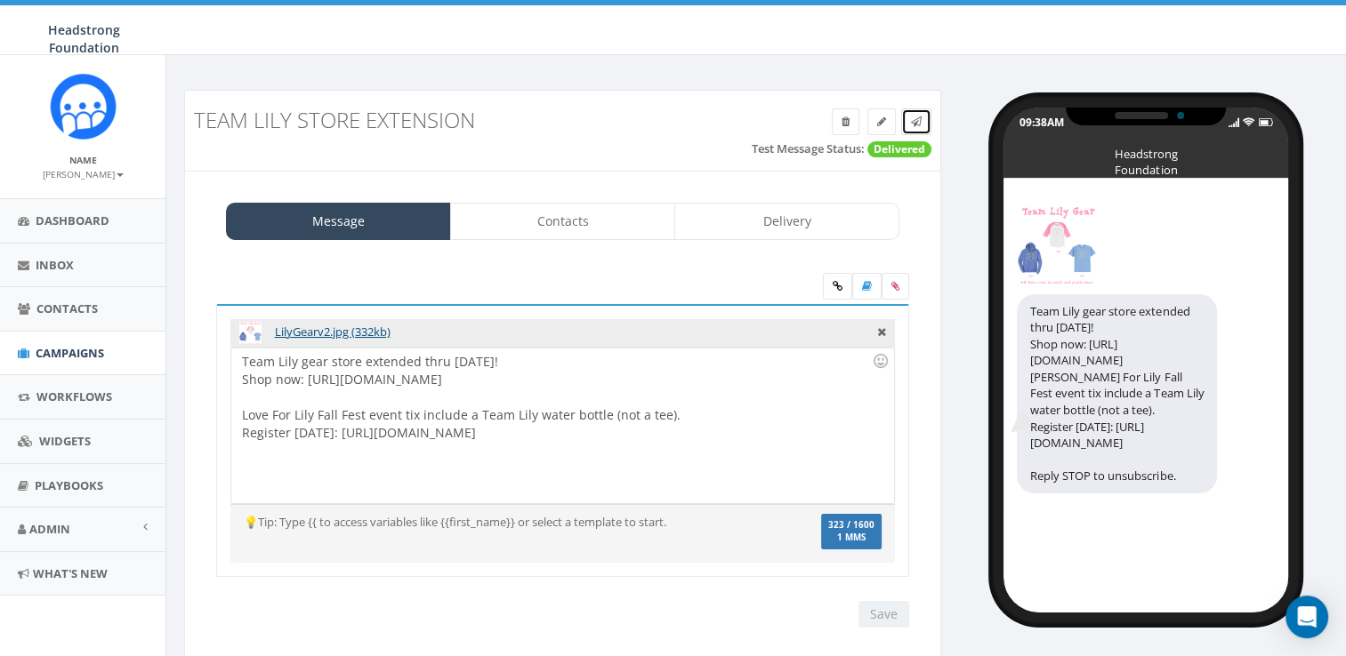
click at [917, 127] on span at bounding box center [916, 121] width 11 height 15
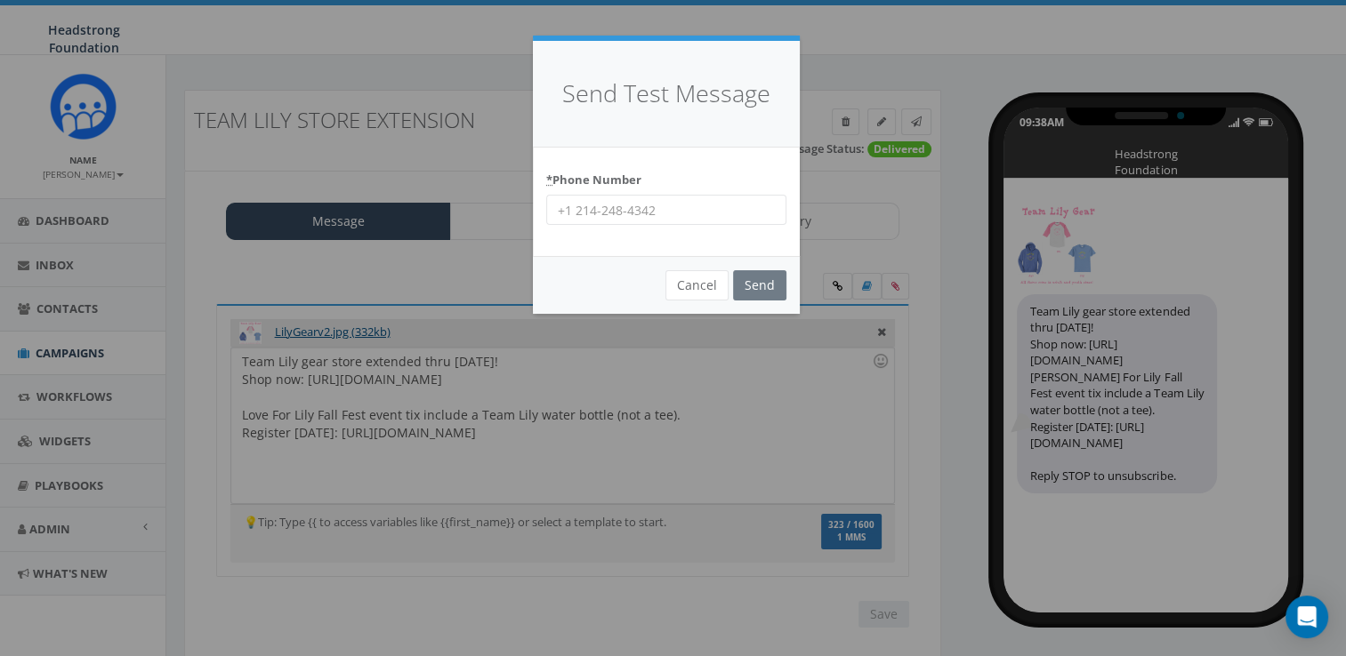
click at [733, 201] on input "* Phone Number" at bounding box center [666, 210] width 240 height 30
type input "4847984470"
click at [748, 167] on div "* Phone Number 4847984470" at bounding box center [666, 195] width 240 height 60
click at [780, 290] on input "Send" at bounding box center [759, 285] width 53 height 30
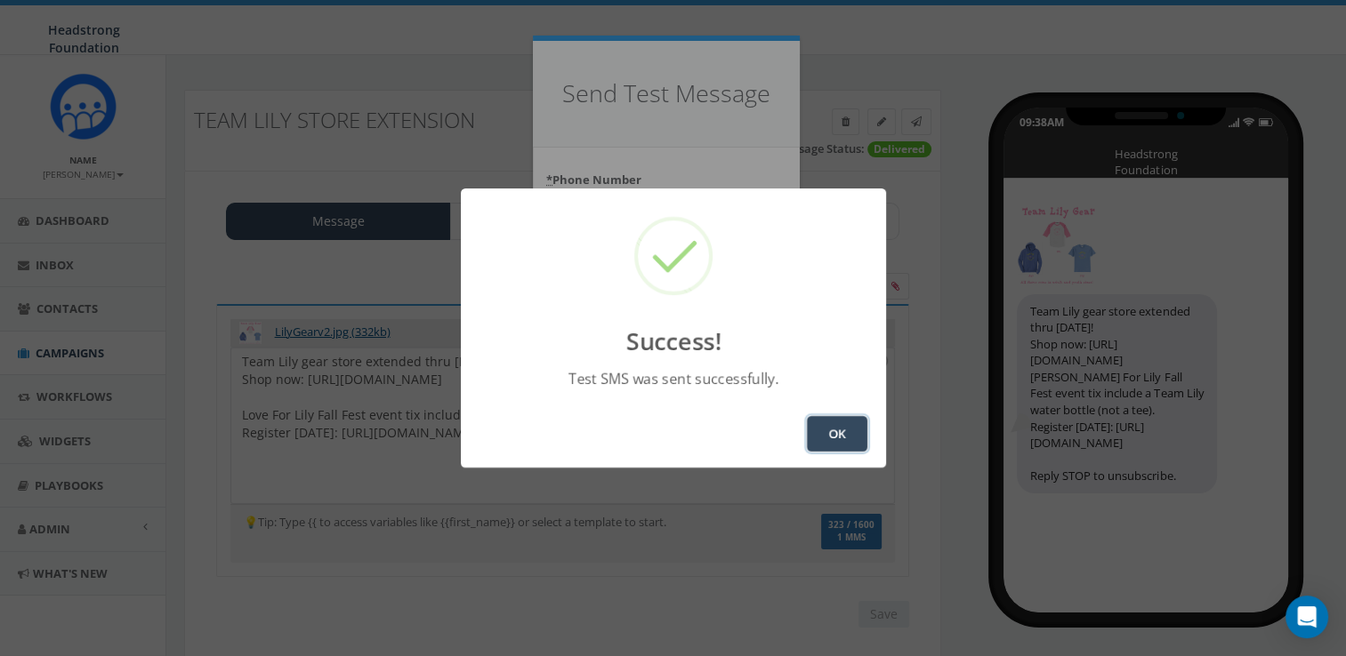
click at [840, 430] on button "OK" at bounding box center [837, 434] width 60 height 36
